Goal: Task Accomplishment & Management: Manage account settings

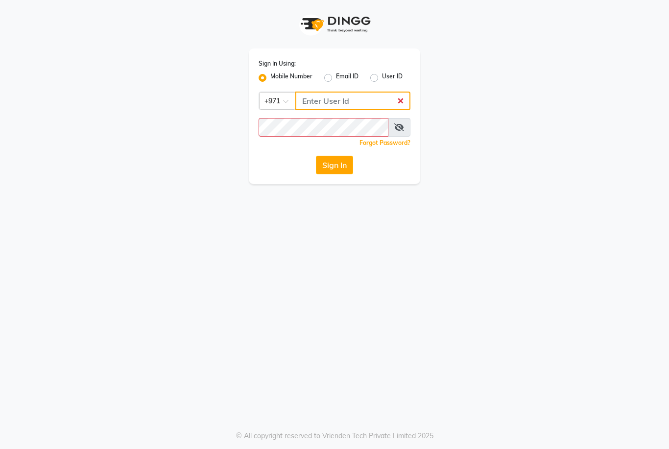
click at [346, 101] on input "Username" at bounding box center [352, 101] width 115 height 19
type input "528905437"
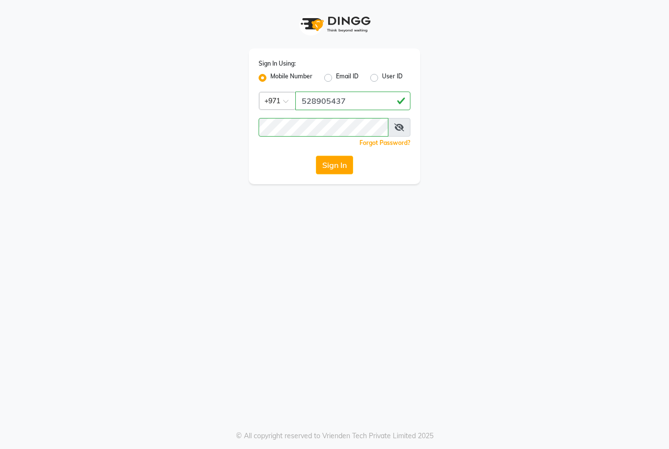
click at [340, 167] on button "Sign In" at bounding box center [334, 165] width 37 height 19
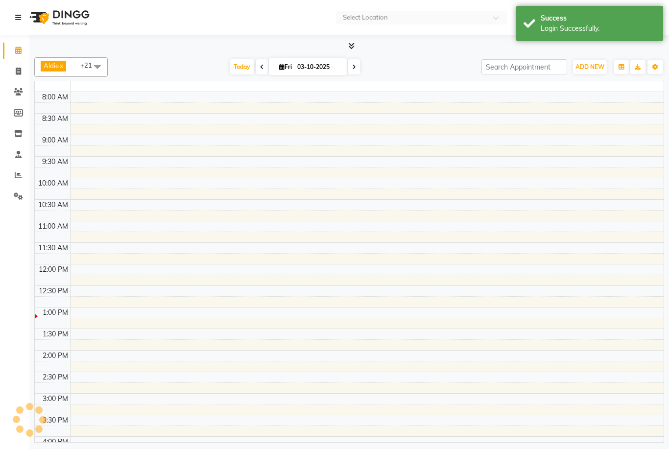
select select "en"
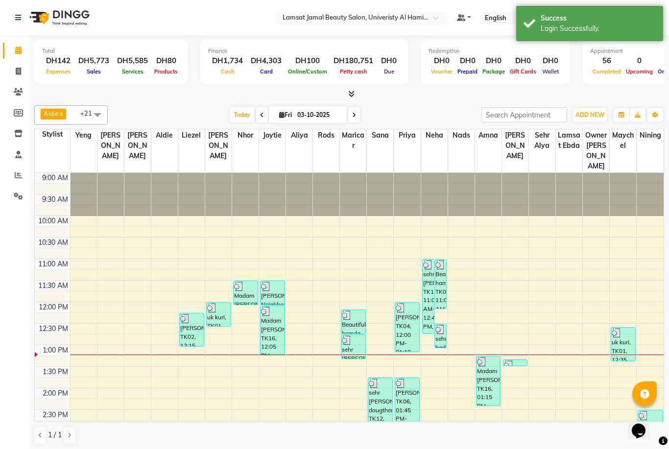
click at [20, 177] on icon at bounding box center [18, 174] width 7 height 7
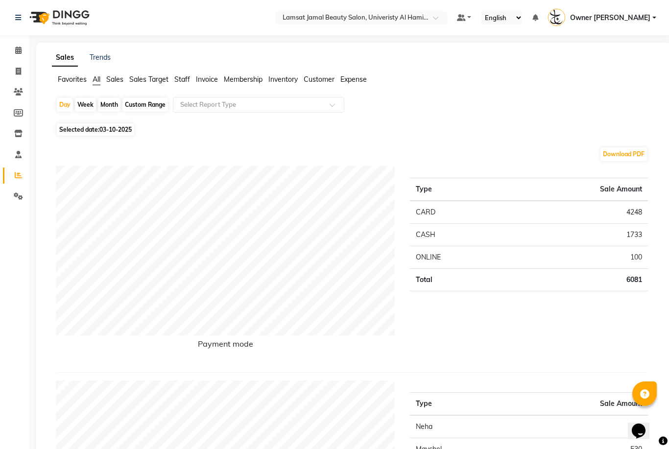
click at [61, 108] on div "Day" at bounding box center [65, 105] width 16 height 14
select select "10"
select select "2025"
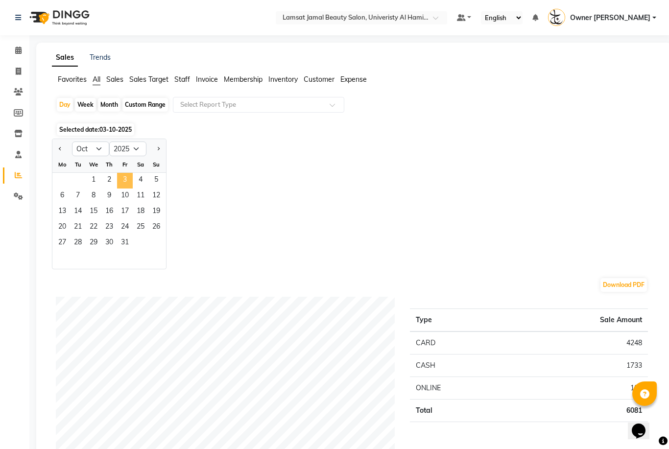
click at [126, 178] on span "3" at bounding box center [125, 181] width 16 height 16
